Goal: Task Accomplishment & Management: Manage account settings

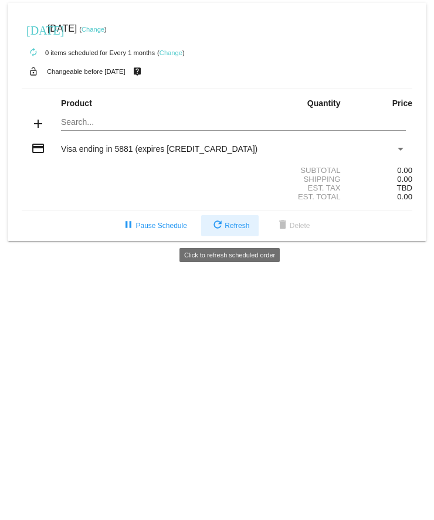
click at [226, 226] on span "refresh Refresh" at bounding box center [229, 226] width 39 height 8
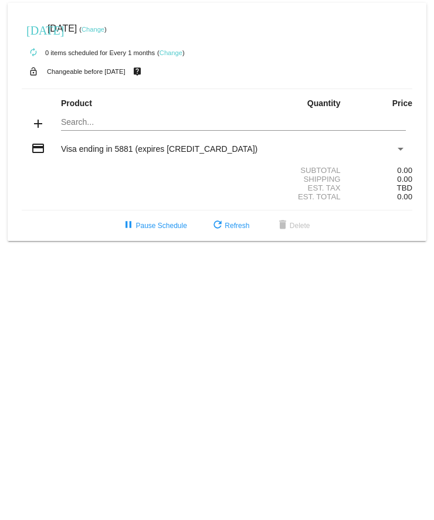
click at [177, 53] on link "Change" at bounding box center [170, 52] width 23 height 7
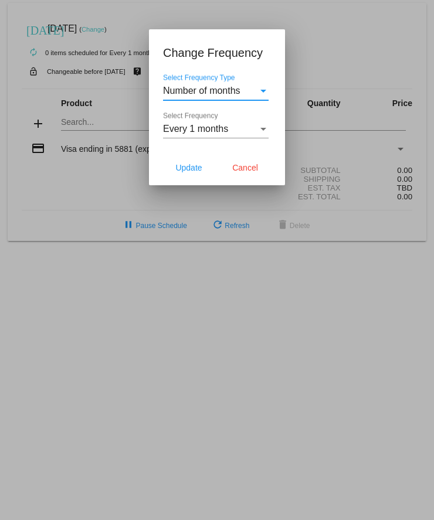
click at [184, 86] on span "Number of months" at bounding box center [201, 91] width 77 height 10
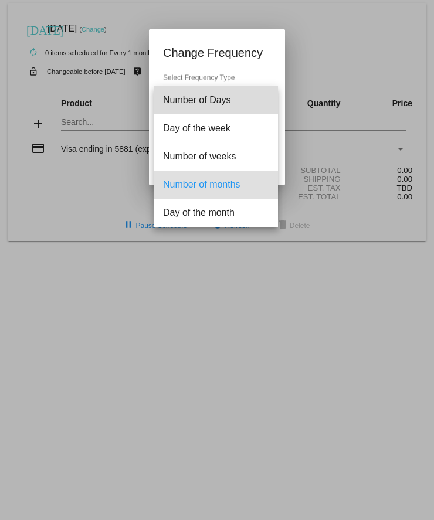
click at [184, 86] on span "Number of Days" at bounding box center [216, 100] width 106 height 28
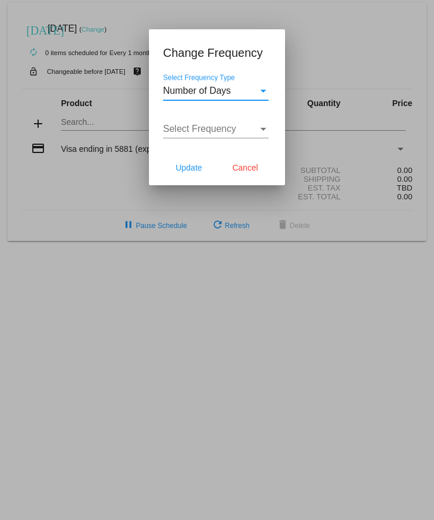
click at [190, 95] on span "Number of Days" at bounding box center [197, 91] width 68 height 10
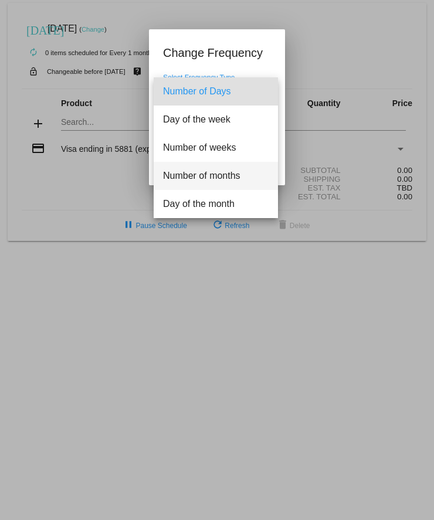
click at [206, 179] on span "Number of months" at bounding box center [216, 176] width 106 height 28
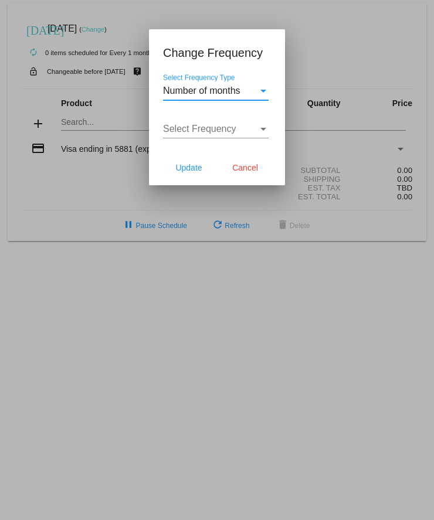
click at [226, 137] on div "Select Frequency Select Frequency" at bounding box center [216, 125] width 106 height 26
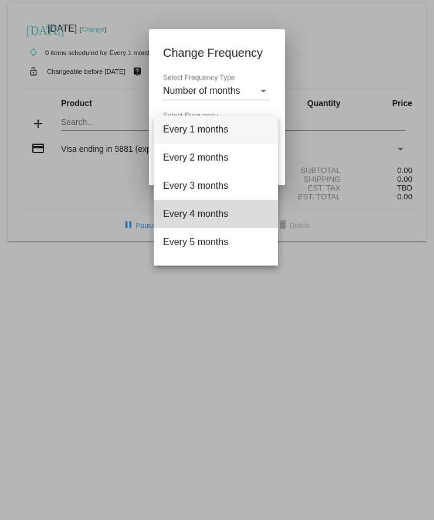
click at [202, 209] on span "Every 4 months" at bounding box center [216, 214] width 106 height 28
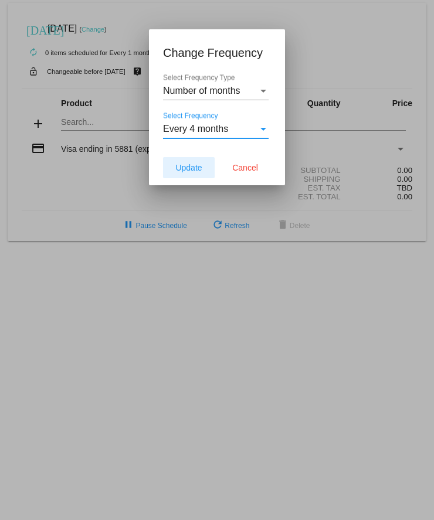
click at [197, 170] on span "Update" at bounding box center [188, 167] width 26 height 9
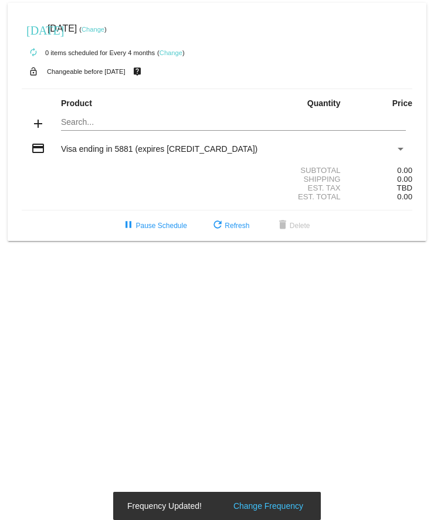
click at [104, 30] on link "Change" at bounding box center [92, 29] width 23 height 7
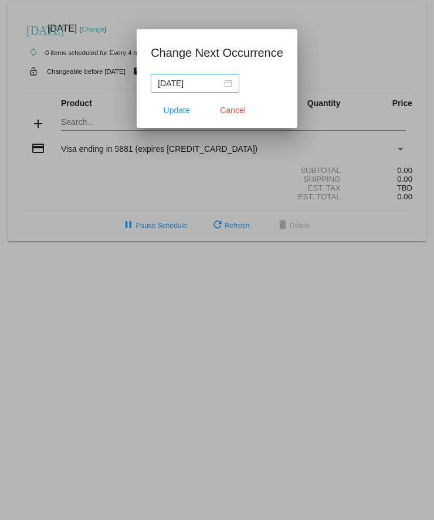
click at [219, 86] on div "[DATE]" at bounding box center [195, 83] width 74 height 13
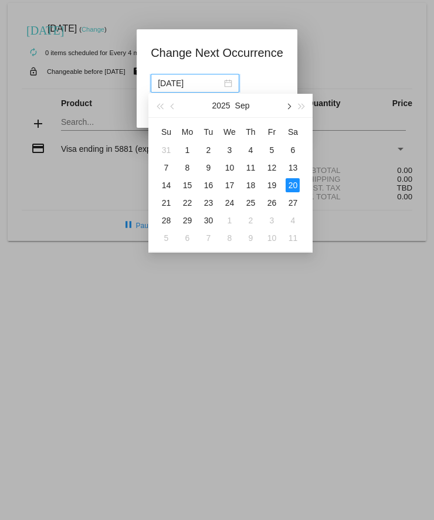
click at [287, 110] on button "button" at bounding box center [288, 105] width 13 height 23
click at [189, 183] on div "15" at bounding box center [187, 185] width 14 height 14
type input "[DATE]"
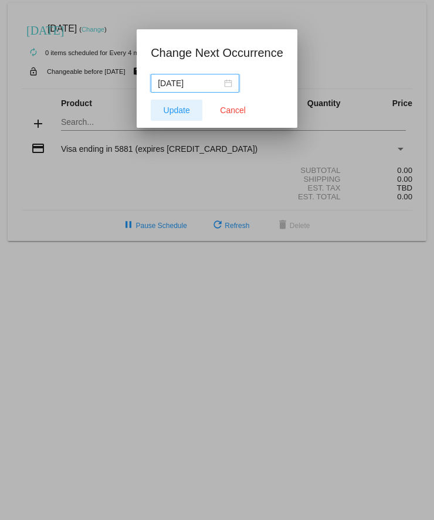
click at [179, 111] on span "Update" at bounding box center [177, 110] width 26 height 9
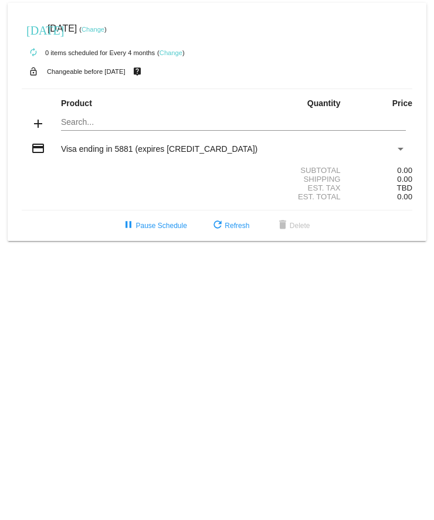
click at [74, 123] on mat-card "[DATE] [DATE] ( Change ) autorenew 0 items scheduled for Every 4 months ( Chang…" at bounding box center [217, 122] width 419 height 238
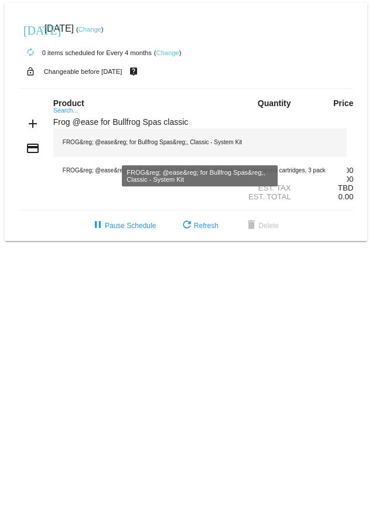
type input "Frog @ease for Bullfrog Spas classic"
click at [166, 148] on div "FROG&reg; @ease&reg; for Bullfrog Spas&reg;, Classic - System Kit" at bounding box center [200, 142] width 294 height 28
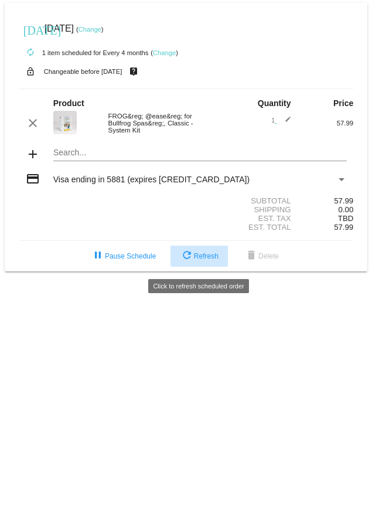
click at [199, 257] on span "refresh Refresh" at bounding box center [199, 256] width 39 height 8
